Goal: Transaction & Acquisition: Register for event/course

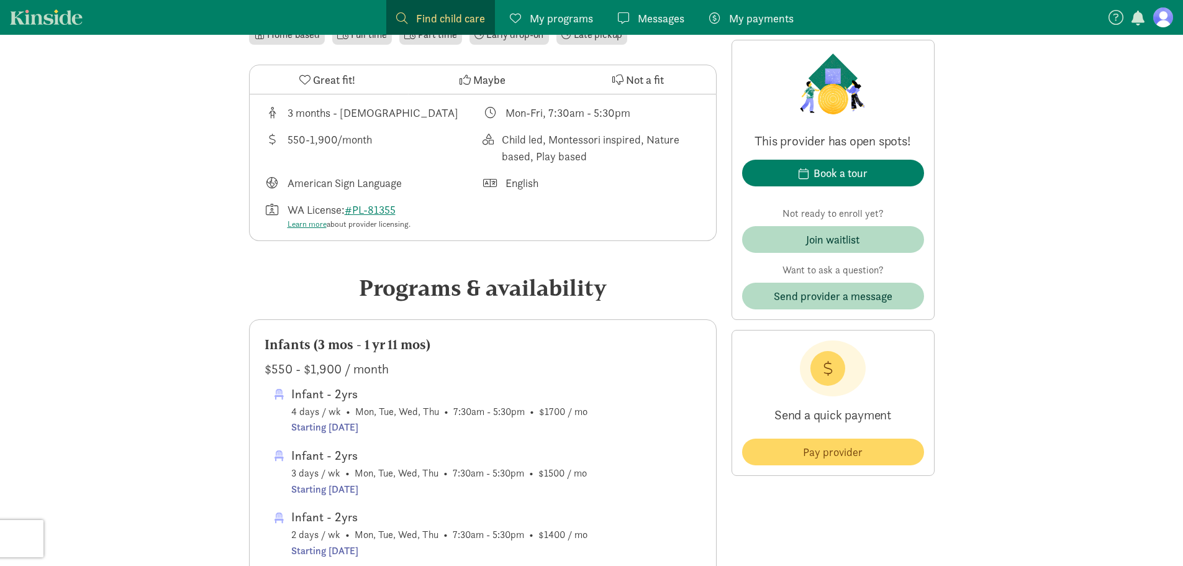
scroll to position [559, 0]
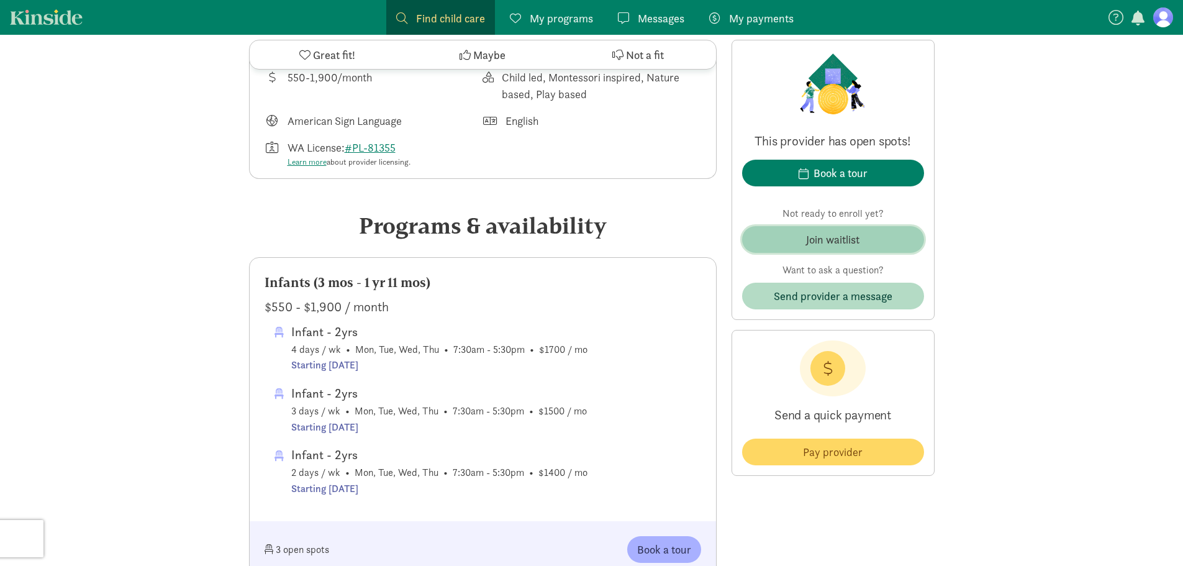
click at [834, 238] on div "Join waitlist" at bounding box center [832, 239] width 53 height 17
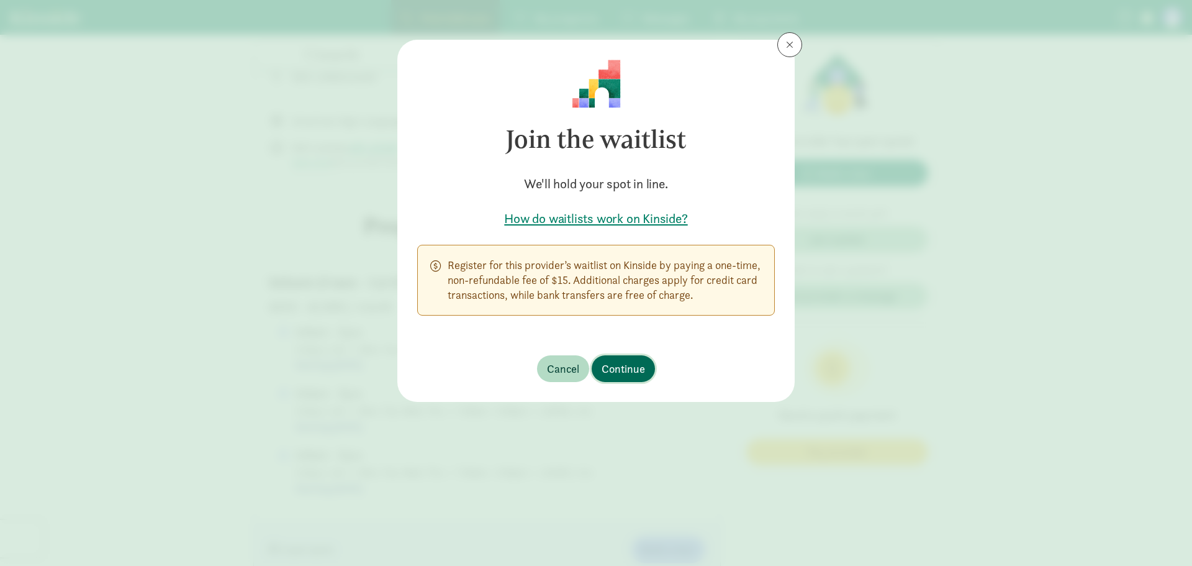
click at [621, 371] on span "Continue" at bounding box center [623, 368] width 43 height 17
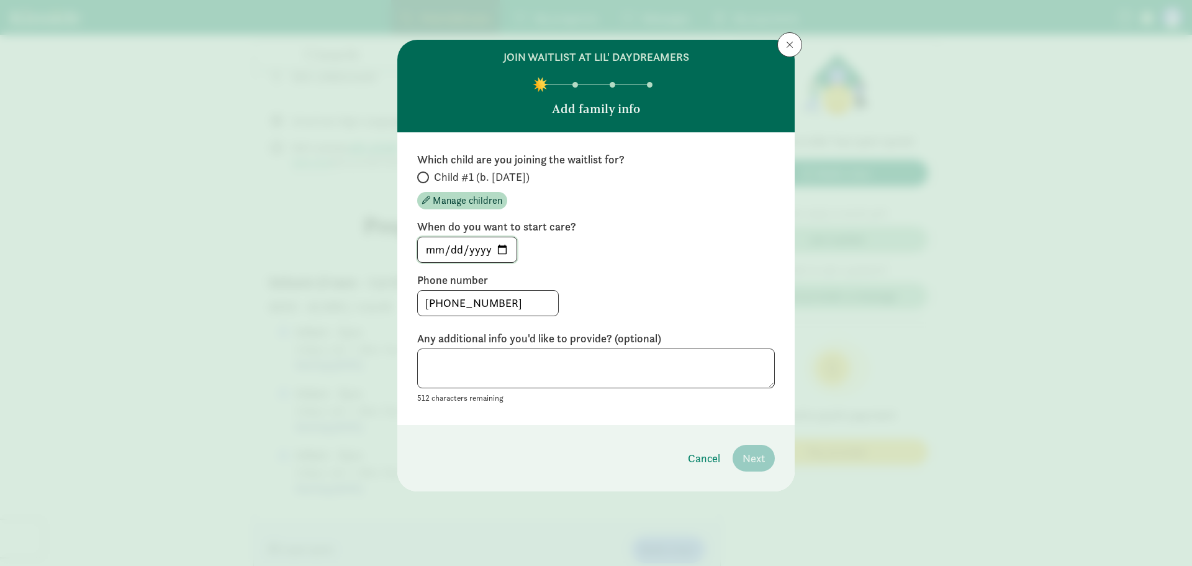
click at [505, 248] on input "[DATE]" at bounding box center [467, 249] width 99 height 25
click at [440, 176] on span "Child #1 (b. [DATE])" at bounding box center [482, 176] width 96 height 15
click at [425, 176] on input "Child #1 (b. [DATE])" at bounding box center [421, 177] width 8 height 8
radio input "true"
click at [438, 202] on span "Manage children" at bounding box center [468, 200] width 70 height 15
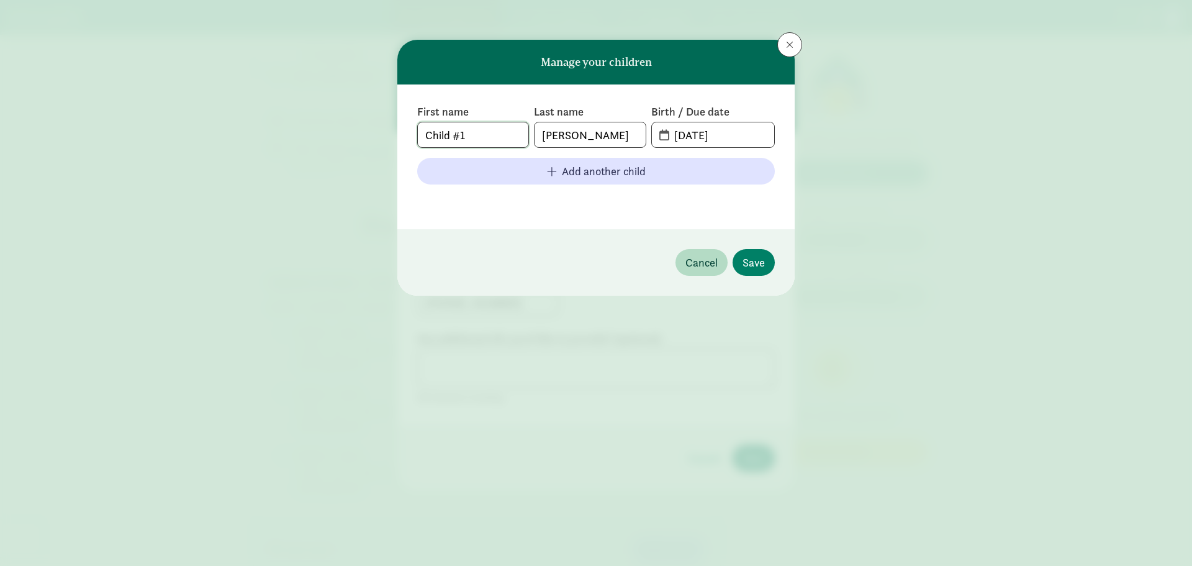
drag, startPoint x: 497, startPoint y: 128, endPoint x: 246, endPoint y: 127, distance: 251.5
click at [246, 127] on div "Manage your children First name Child #1 Last name [PERSON_NAME] Birth / Due da…" at bounding box center [596, 283] width 1192 height 566
type input "j"
type input "[PERSON_NAME]"
click at [684, 125] on input "[DATE]" at bounding box center [720, 134] width 107 height 25
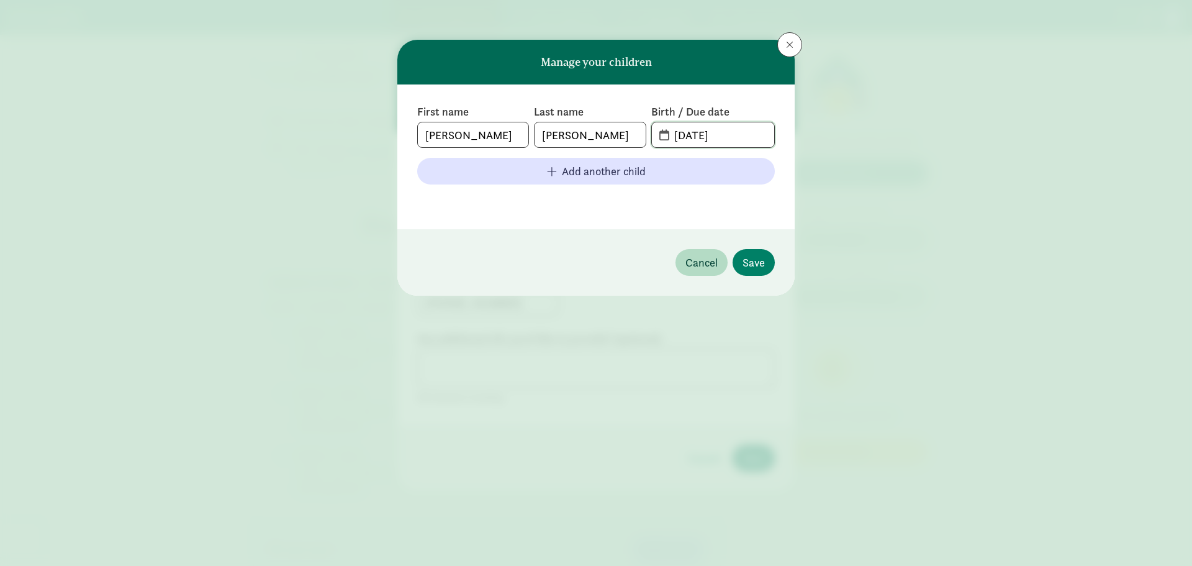
click at [704, 129] on input "[DATE]" at bounding box center [720, 134] width 107 height 25
click at [696, 131] on input "[DATE]" at bounding box center [720, 134] width 107 height 25
type input "[DATE]"
click at [755, 266] on span "Save" at bounding box center [754, 262] width 22 height 17
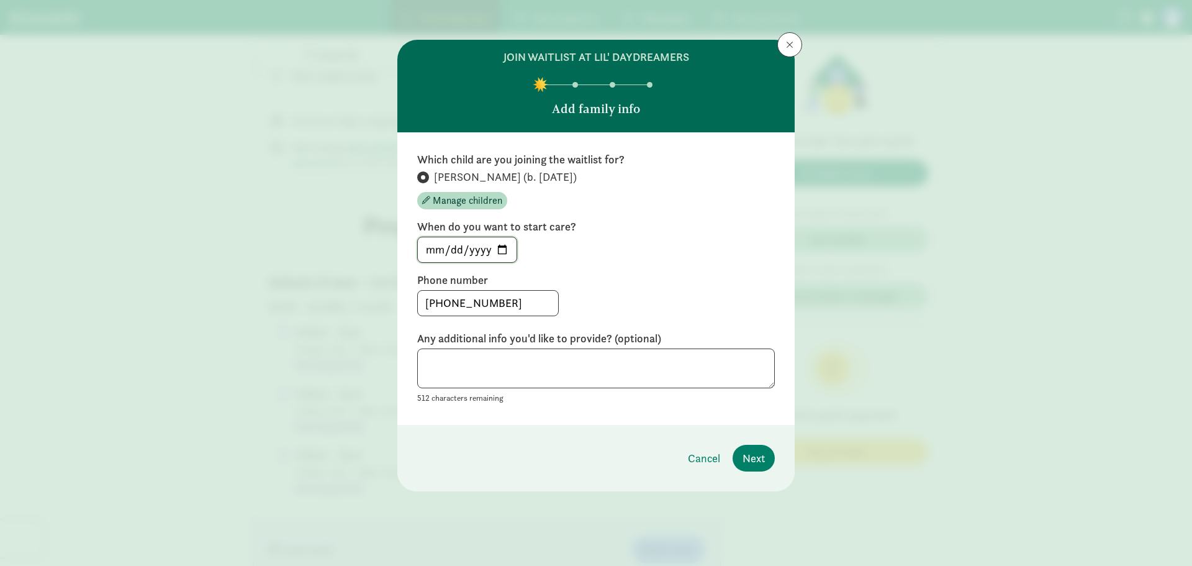
click at [507, 249] on input "[DATE]" at bounding box center [467, 249] width 99 height 25
type input "[DATE]"
click at [760, 459] on span "Next" at bounding box center [754, 458] width 22 height 17
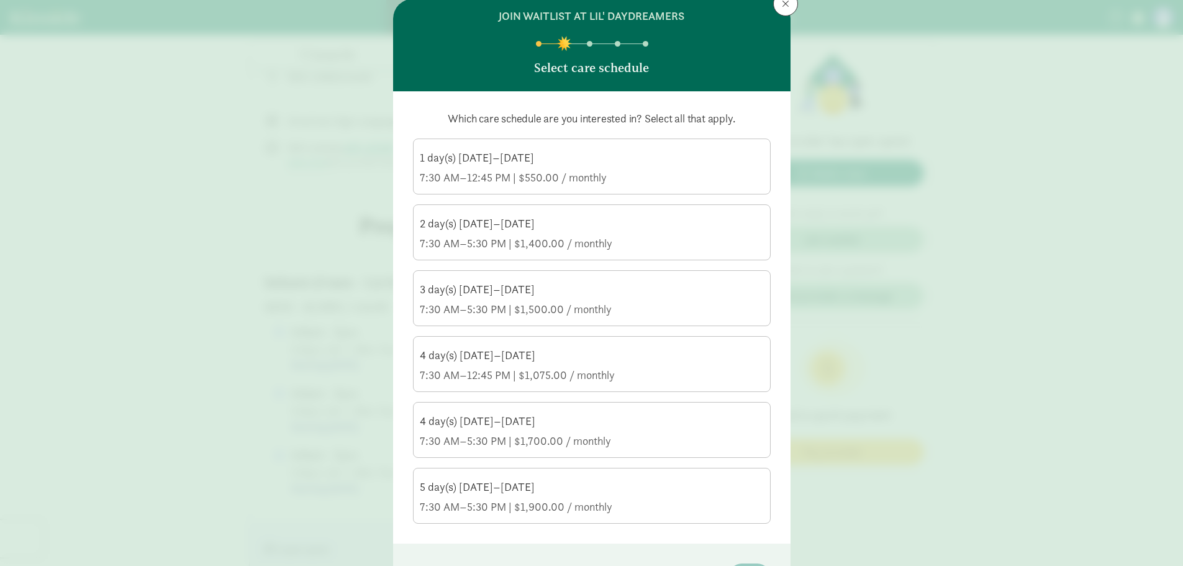
scroll to position [62, 0]
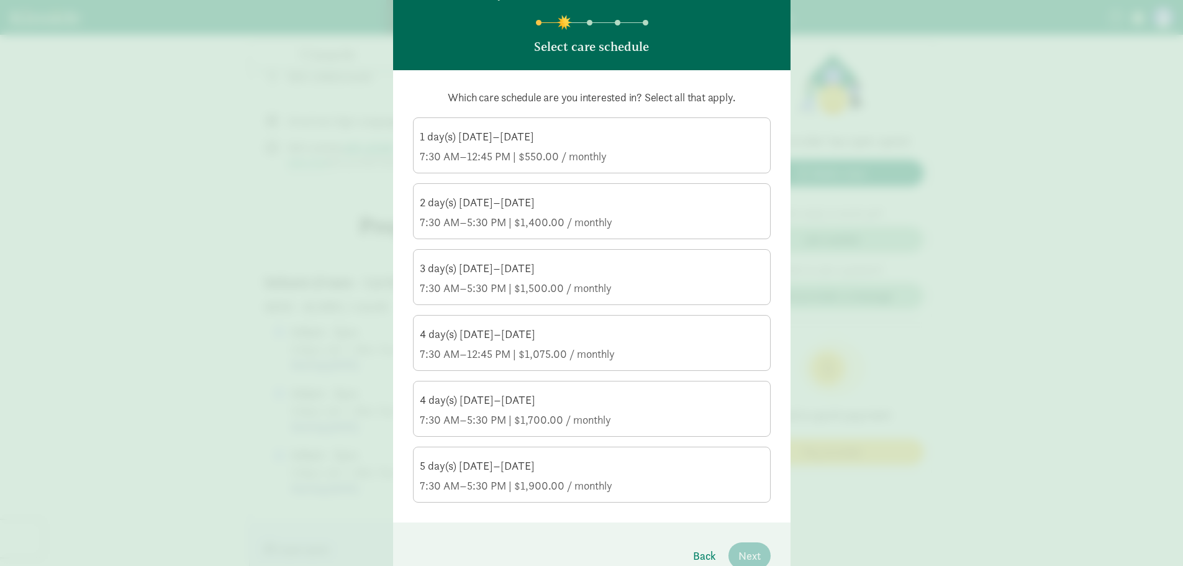
click at [532, 269] on div "3 day(s) [DATE]–[DATE]" at bounding box center [592, 268] width 344 height 15
click at [0, 0] on input "3 day(s) [DATE]–[DATE] 7:30 AM–5:30 PM | $1,500.00 / monthly" at bounding box center [0, 0] width 0 height 0
click at [533, 211] on div "2 day(s) [DATE]–[DATE] 7:30 AM–5:30 PM | $1,400.00 / monthly" at bounding box center [592, 212] width 344 height 35
click at [0, 0] on input "2 day(s) [DATE]–[DATE] 7:30 AM–5:30 PM | $1,400.00 / monthly" at bounding box center [0, 0] width 0 height 0
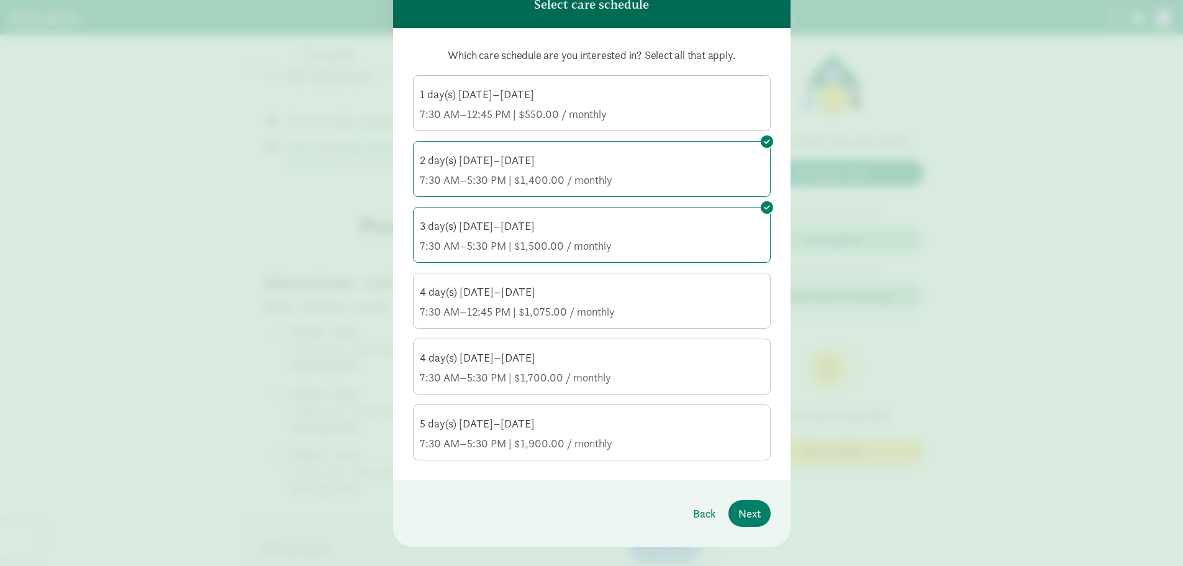
scroll to position [124, 0]
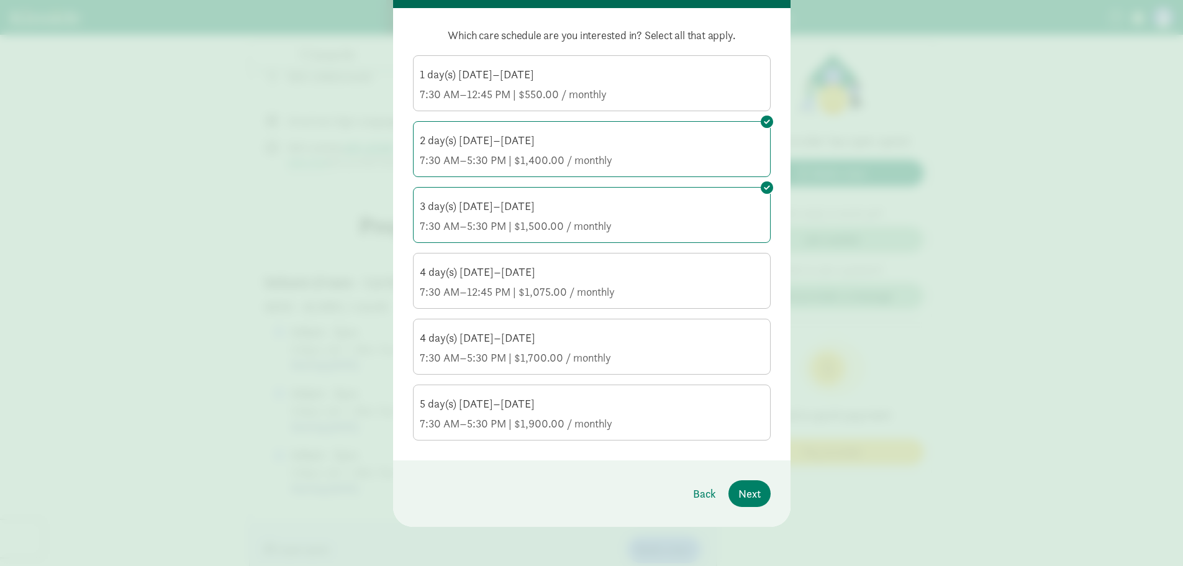
click at [630, 82] on div "1 day(s) [DATE]–[DATE] 7:30 AM–12:45 PM | $550.00 / monthly" at bounding box center [592, 84] width 344 height 35
click at [0, 0] on input "1 day(s) [DATE]–[DATE] 7:30 AM–12:45 PM | $550.00 / monthly" at bounding box center [0, 0] width 0 height 0
click at [614, 285] on div "7:30 AM–12:45 PM | $1,075.00 / monthly" at bounding box center [592, 291] width 344 height 15
click at [0, 0] on input "4 day(s) [DATE]–[DATE] 7:30 AM–12:45 PM | $1,075.00 / monthly" at bounding box center [0, 0] width 0 height 0
click at [742, 497] on span "Next" at bounding box center [749, 493] width 22 height 17
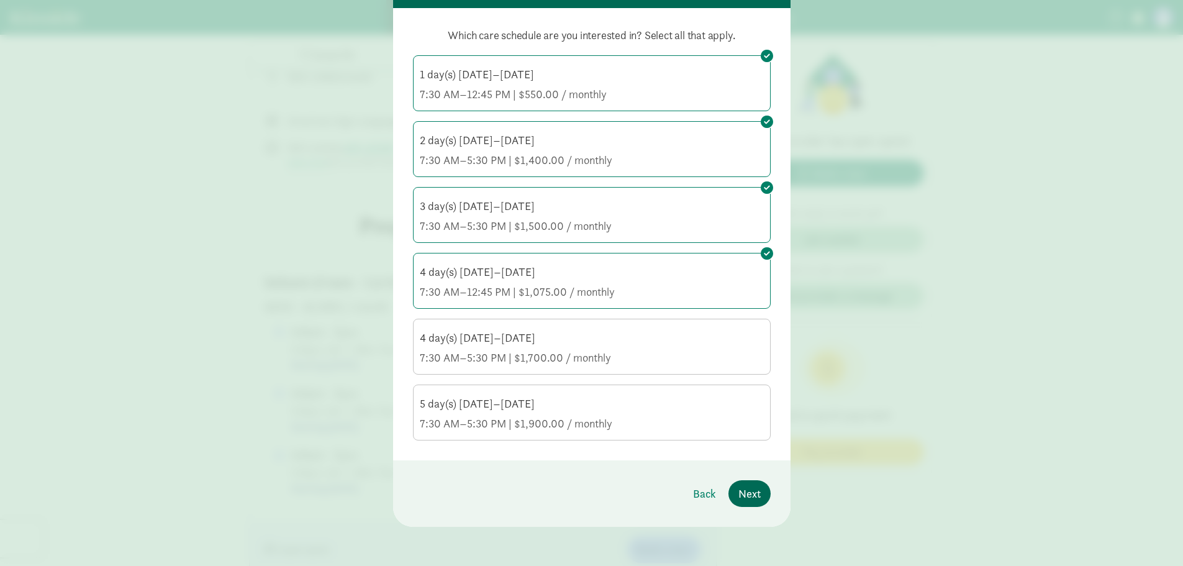
scroll to position [0, 0]
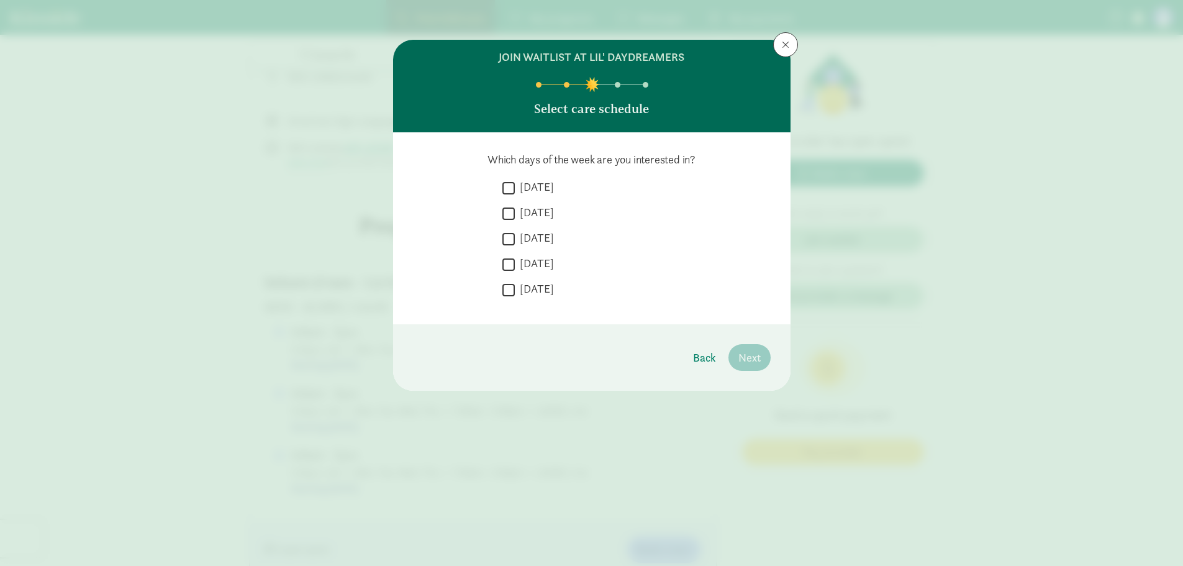
click at [506, 213] on input "[DATE]" at bounding box center [508, 213] width 12 height 17
checkbox input "true"
click at [507, 240] on input "[DATE]" at bounding box center [508, 238] width 12 height 17
checkbox input "true"
click at [507, 255] on div " [DATE]  [DATE]  [DATE]  [DATE]  [DATE]" at bounding box center [636, 241] width 268 height 125
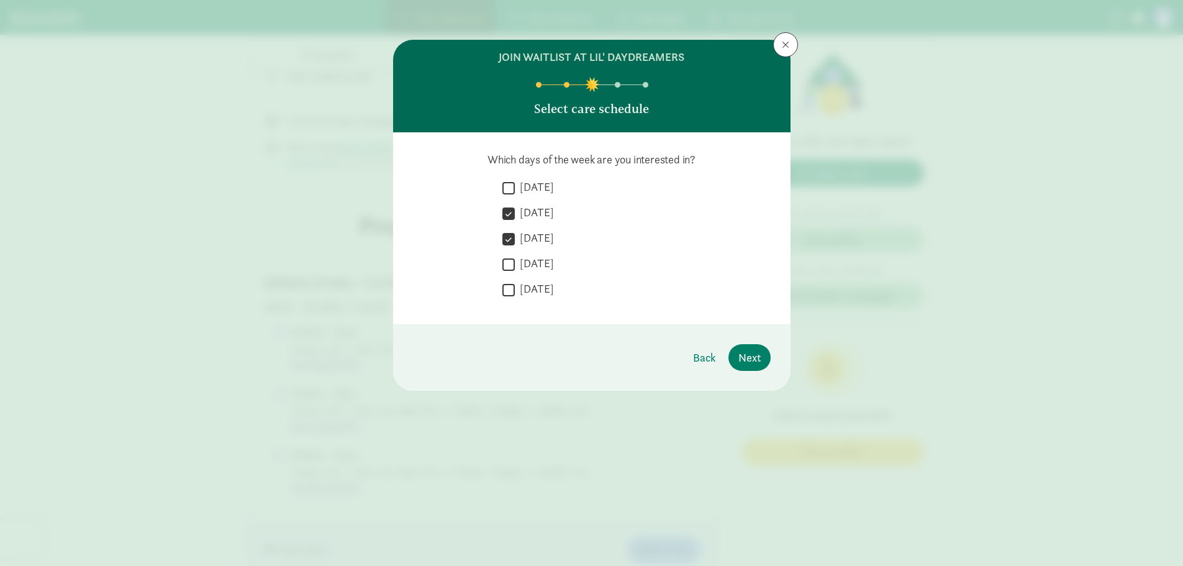
click at [508, 264] on input "[DATE]" at bounding box center [508, 264] width 12 height 17
checkbox input "true"
click at [756, 360] on span "Next" at bounding box center [749, 357] width 22 height 17
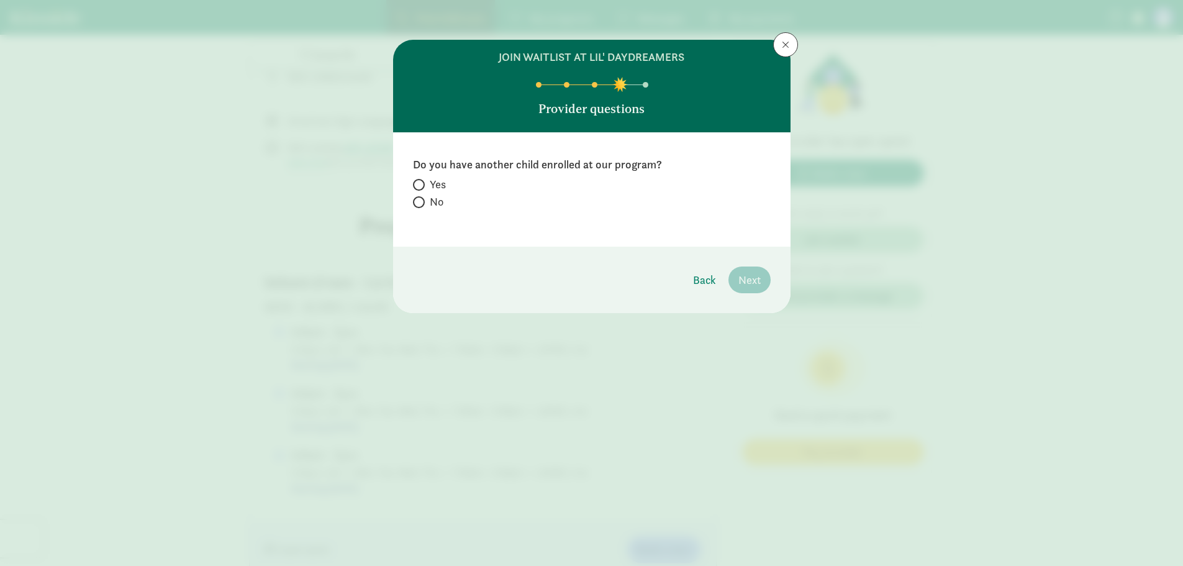
click at [430, 199] on span "No" at bounding box center [437, 201] width 14 height 15
click at [421, 199] on input "No" at bounding box center [417, 202] width 8 height 8
radio input "true"
click at [756, 281] on span "Next" at bounding box center [749, 279] width 22 height 17
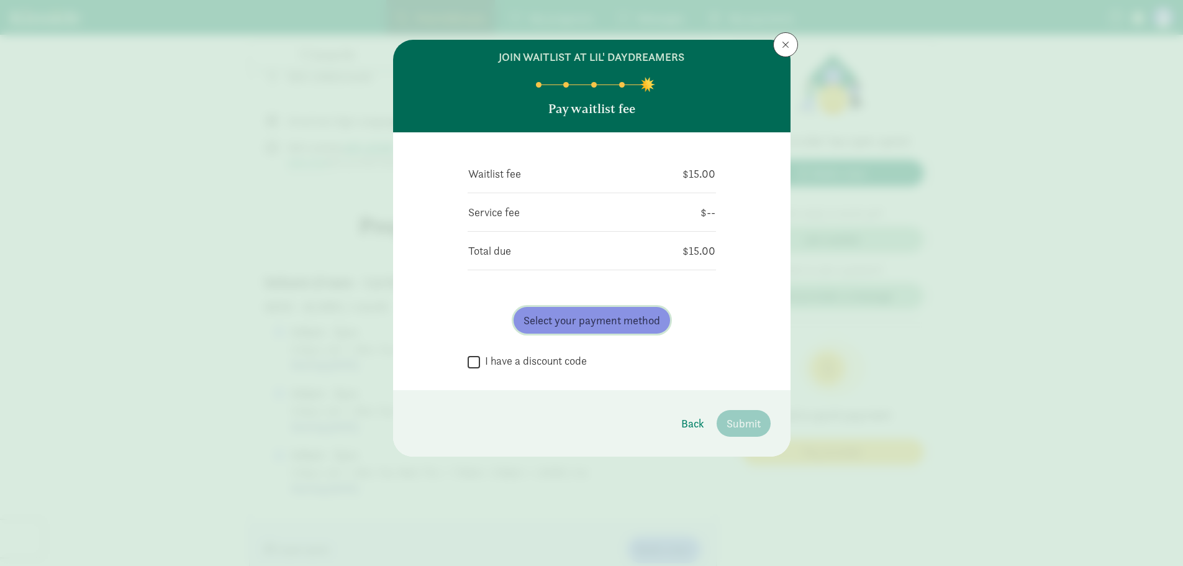
click at [560, 319] on span "Select your payment method" at bounding box center [591, 320] width 137 height 17
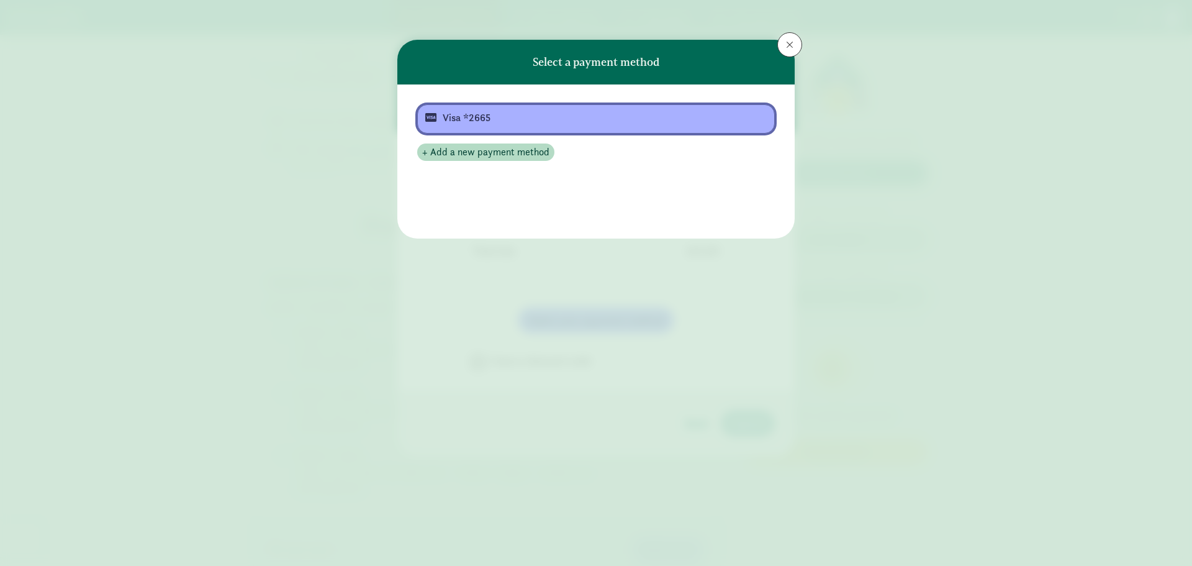
click at [502, 119] on div "Visa *2665" at bounding box center [595, 118] width 304 height 15
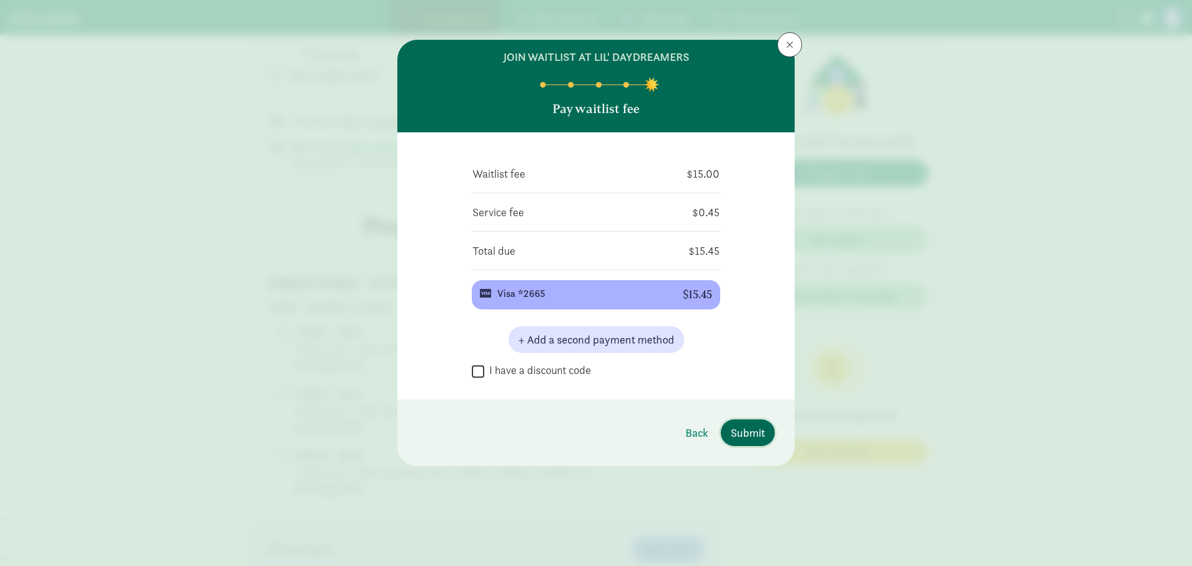
click at [743, 438] on span "Submit" at bounding box center [748, 432] width 34 height 17
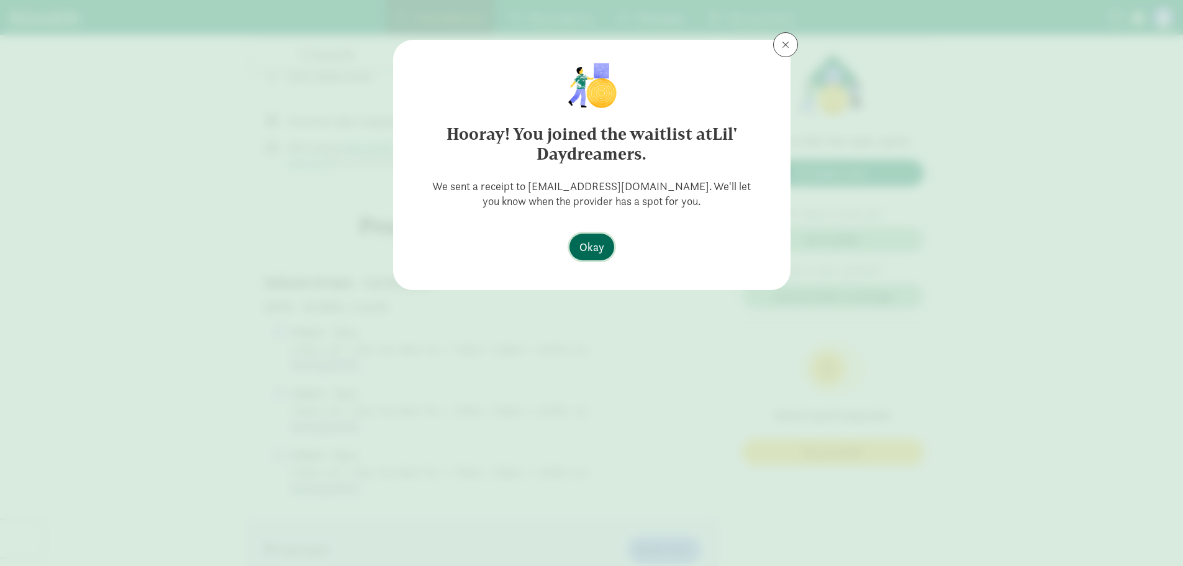
click at [599, 242] on span "Okay" at bounding box center [591, 246] width 25 height 17
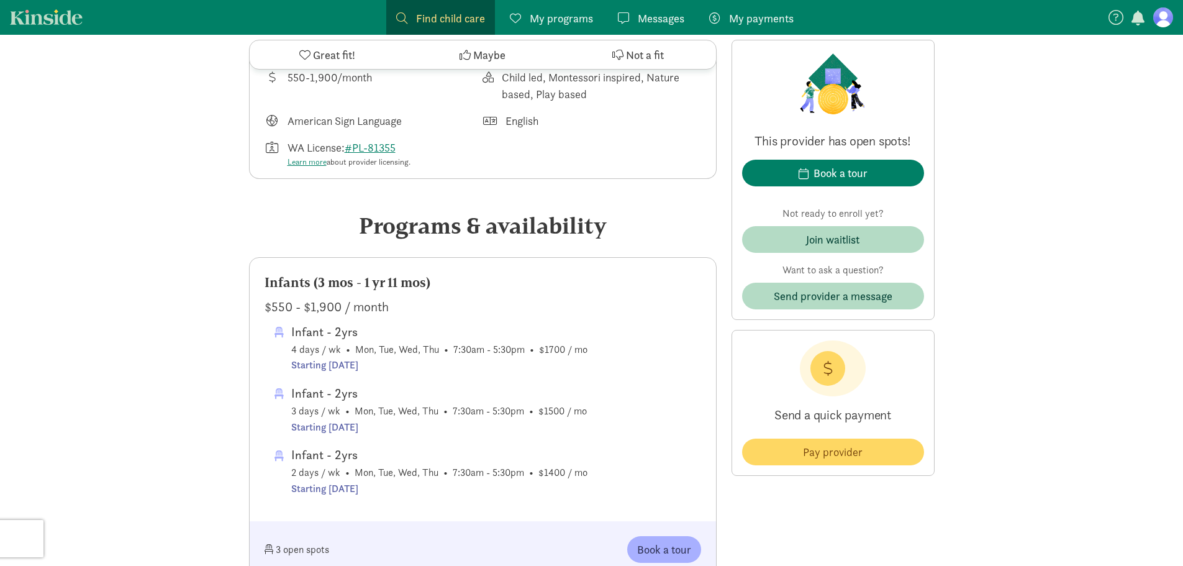
click at [591, 246] on span "Okay" at bounding box center [591, 246] width 25 height 17
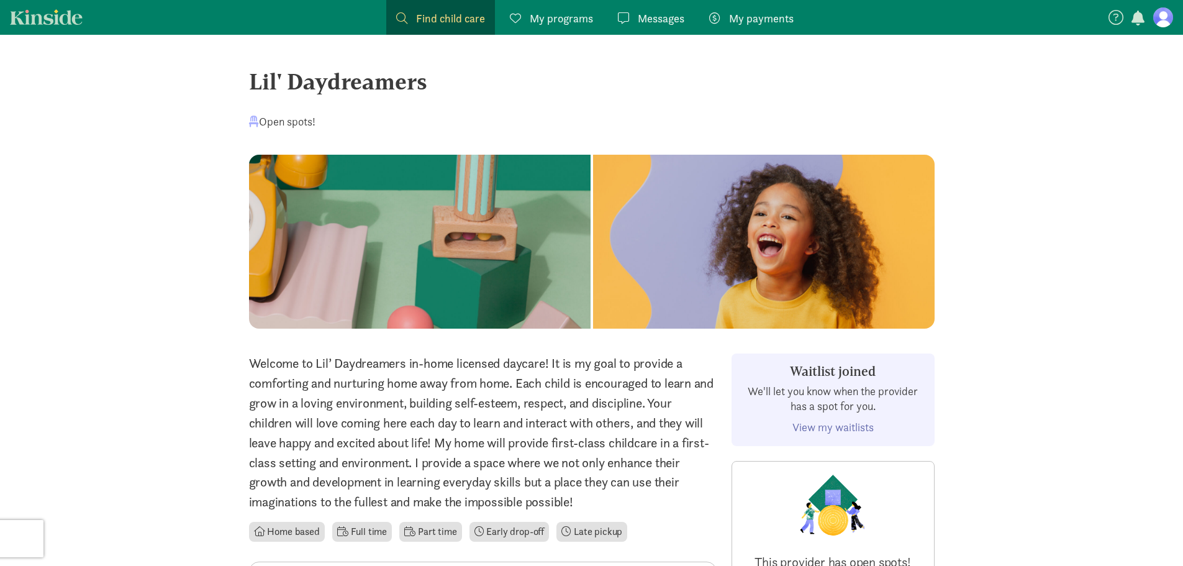
click at [659, 22] on span "Messages" at bounding box center [661, 18] width 47 height 17
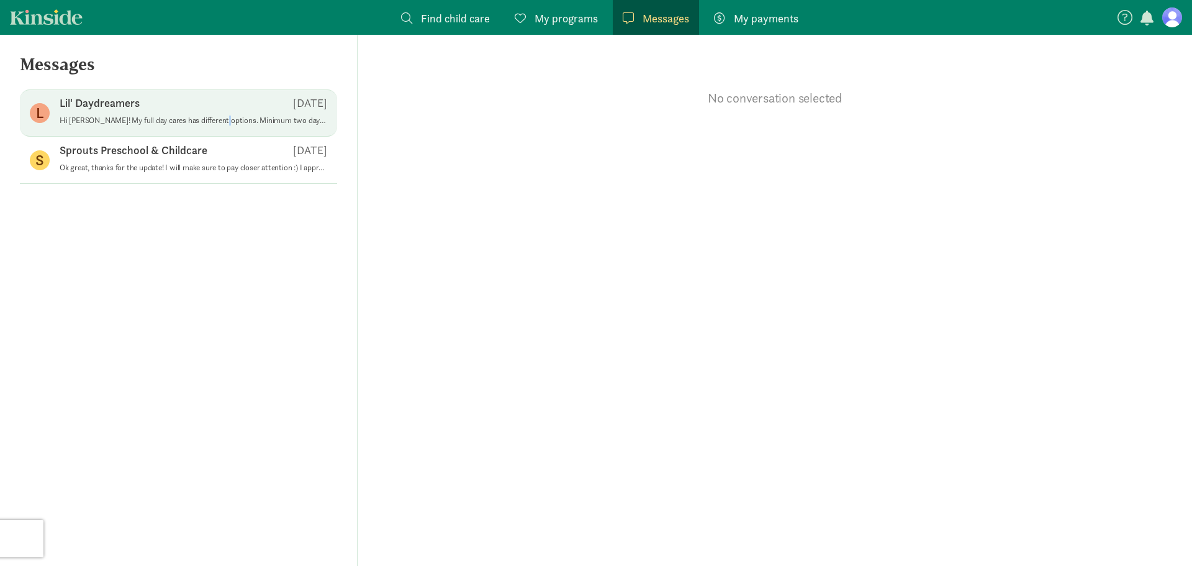
click at [215, 121] on p "Hi [PERSON_NAME]! My full day cares has different options. Minimum two days per…" at bounding box center [194, 120] width 268 height 10
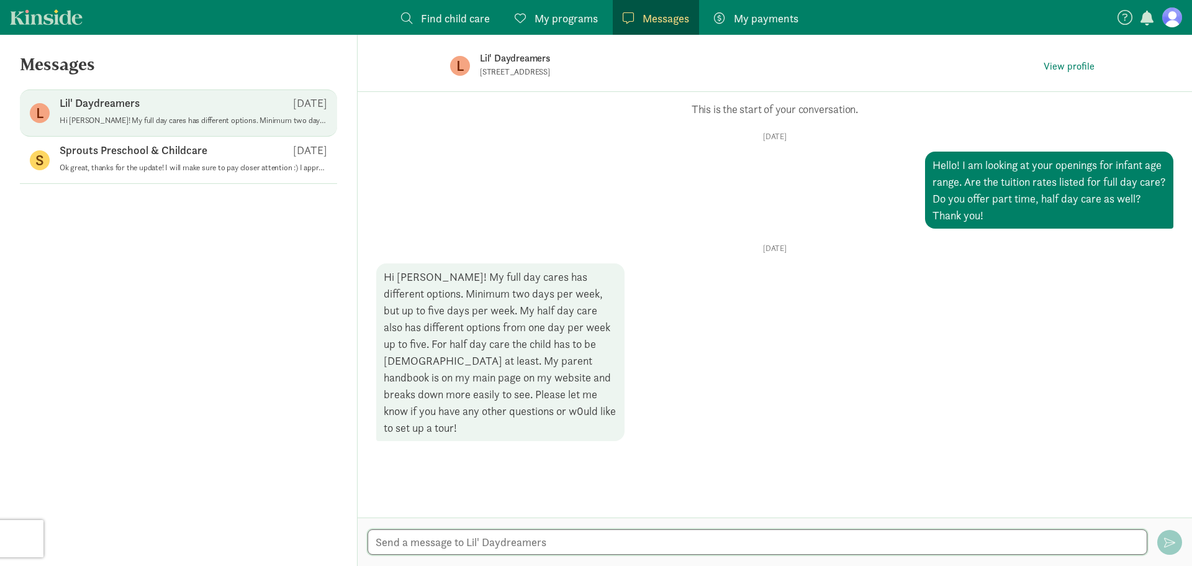
click at [529, 544] on textarea at bounding box center [758, 541] width 780 height 25
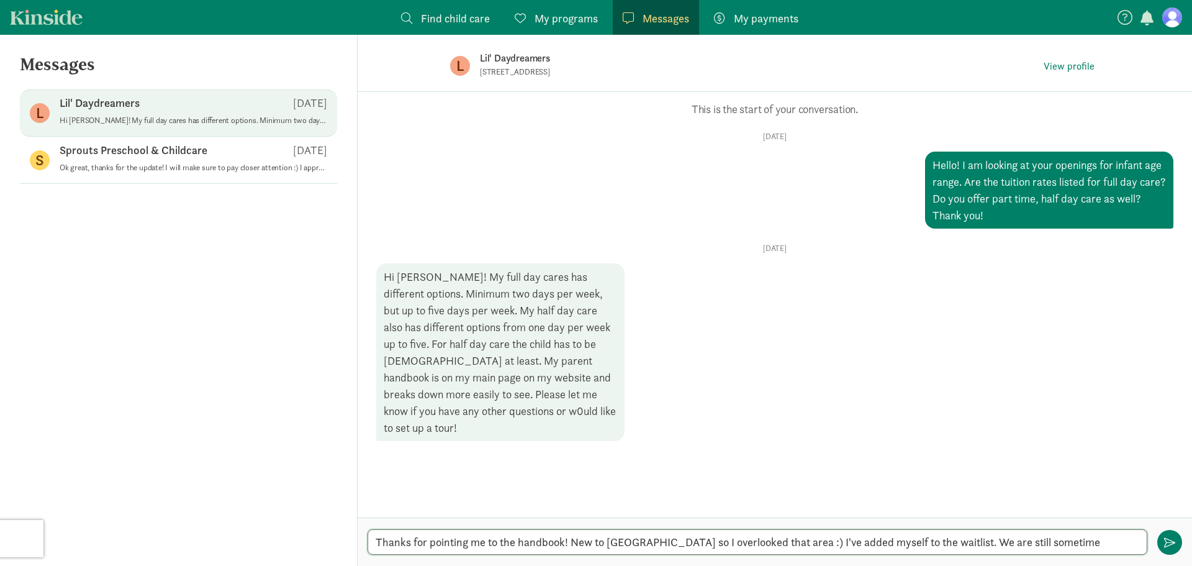
drag, startPoint x: 1049, startPoint y: 545, endPoint x: 928, endPoint y: 540, distance: 120.6
click at [928, 540] on textarea "Thanks for pointing me to the handbook! New to [GEOGRAPHIC_DATA] so I overlooke…" at bounding box center [758, 541] width 780 height 25
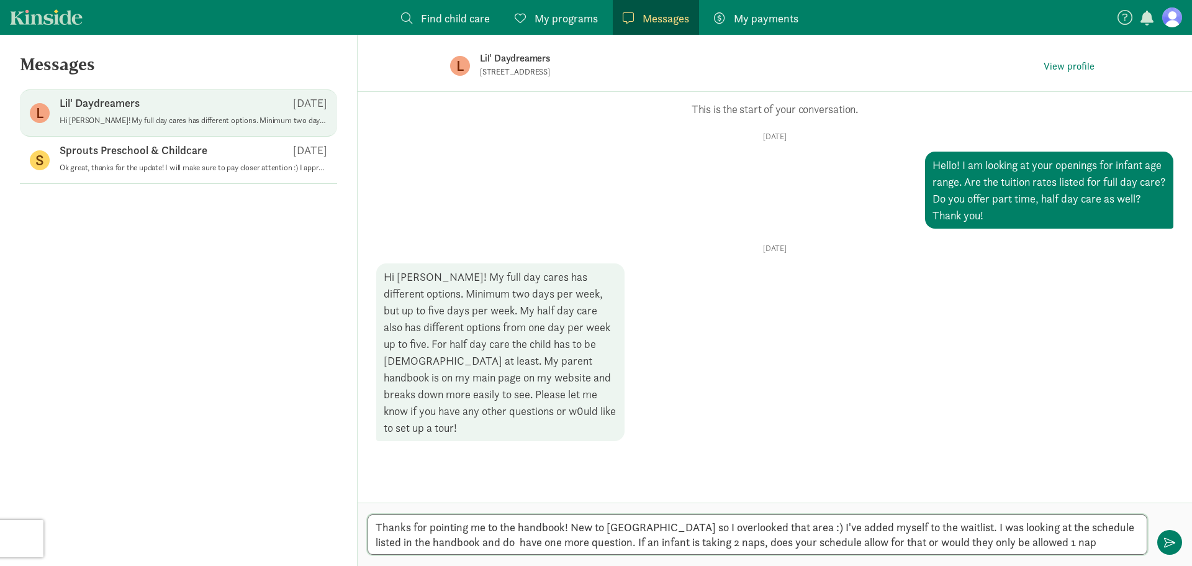
click at [1052, 545] on textarea "Thanks for pointing me to the handbook! New to [GEOGRAPHIC_DATA] so I overlooke…" at bounding box center [758, 534] width 780 height 40
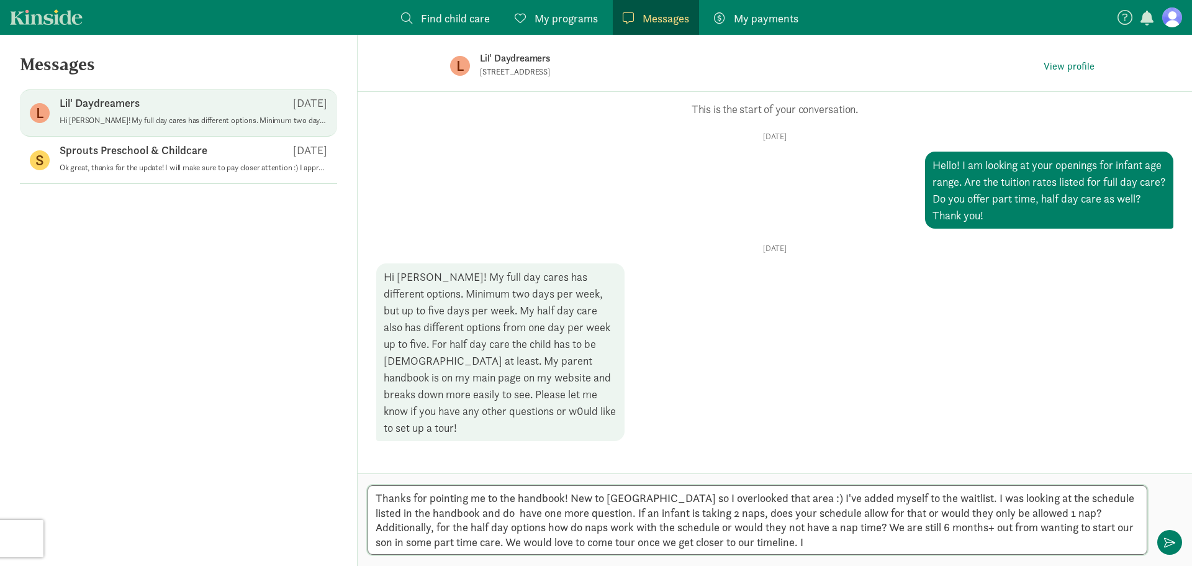
type textarea "Thanks for pointing me to the handbook! New to [GEOGRAPHIC_DATA] so I overlooke…"
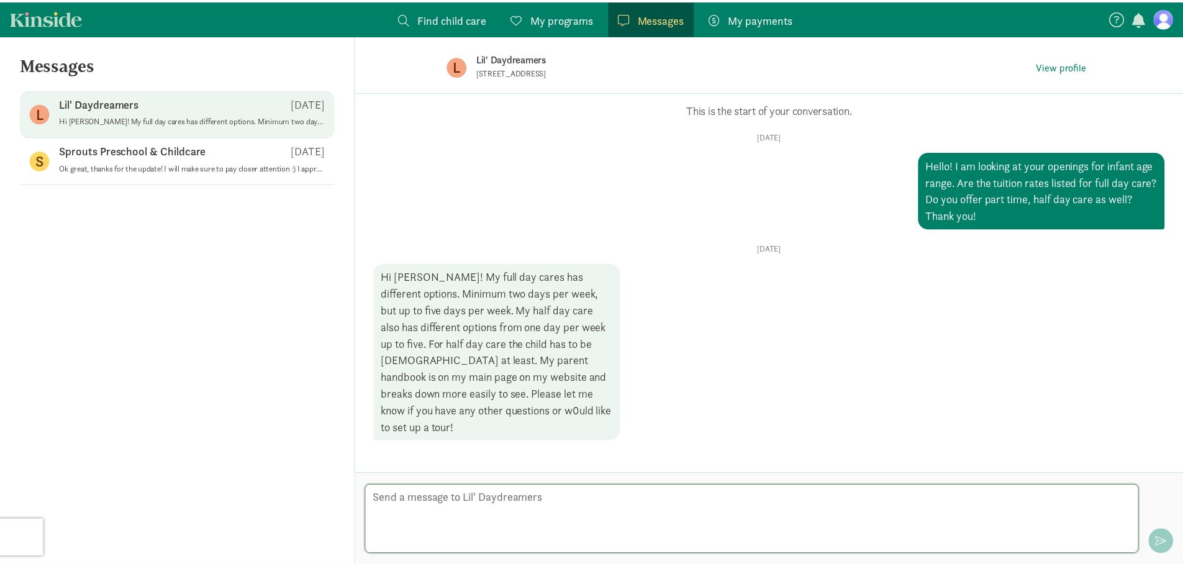
scroll to position [148, 0]
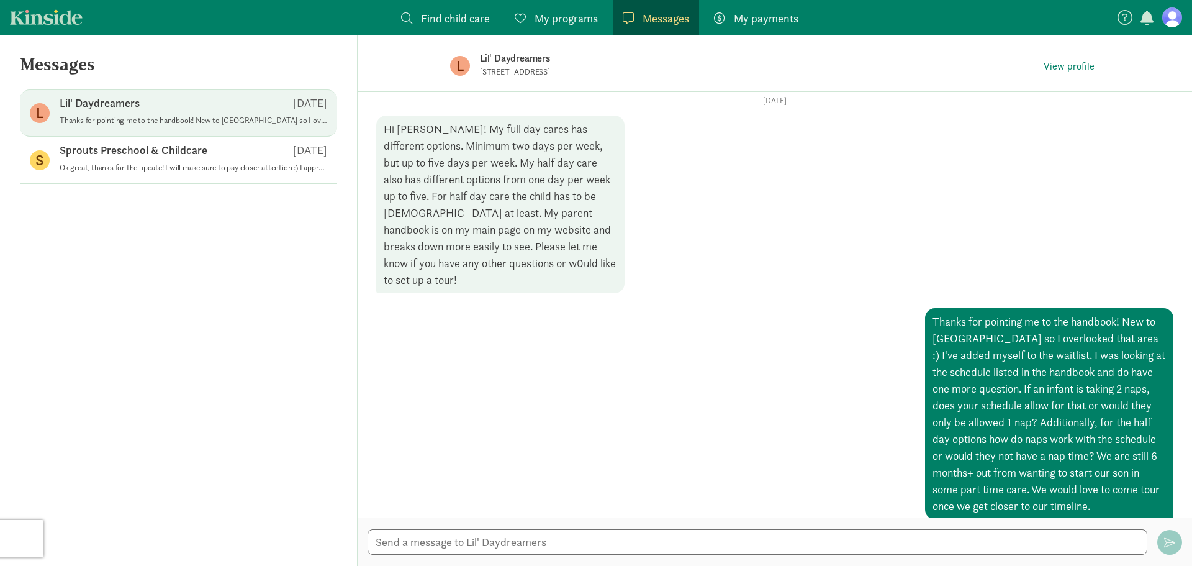
click at [53, 2] on nav "Find child care Find My programs Programs Messages Messages My payments Pay" at bounding box center [596, 17] width 1192 height 35
click at [43, 20] on link "Kinside" at bounding box center [46, 17] width 73 height 16
